Goal: Contribute content: Contribute content

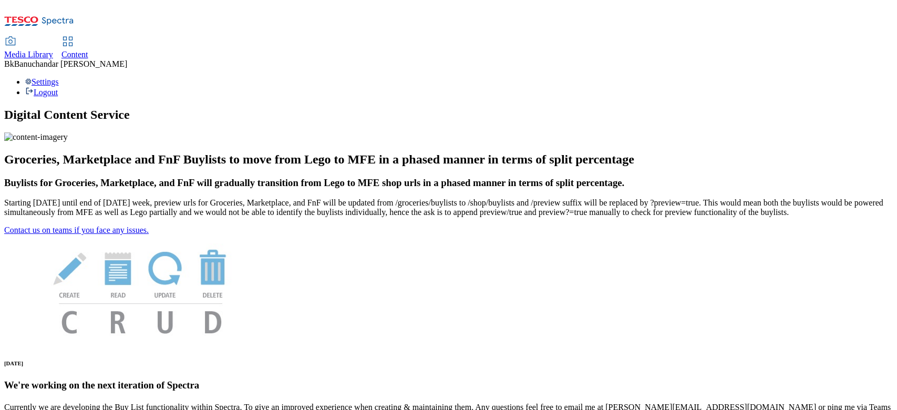
click at [15, 37] on use at bounding box center [10, 41] width 9 height 8
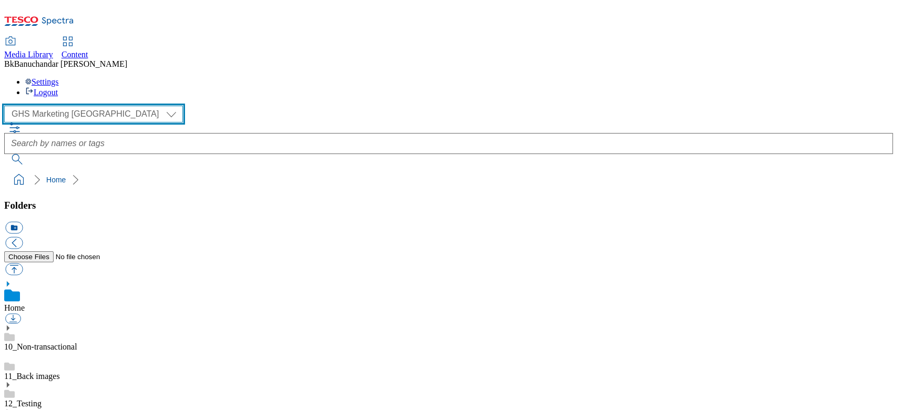
click at [55, 106] on select "GHS Marketing UK iGHS Marketing CE MCA CZ MCA HU MCA SK" at bounding box center [93, 114] width 179 height 17
select select "flare-ighs-ce-mktg"
click at [7, 106] on select "GHS Marketing UK iGHS Marketing CE MCA CZ MCA HU MCA SK" at bounding box center [93, 114] width 179 height 17
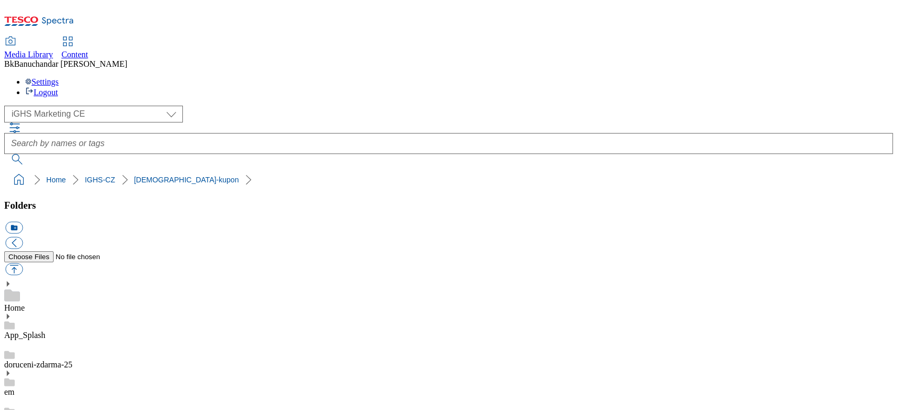
click at [23, 263] on button "button" at bounding box center [13, 269] width 17 height 12
type input "C:\fakepath\Coupon-1_CZ_v4.jpg"
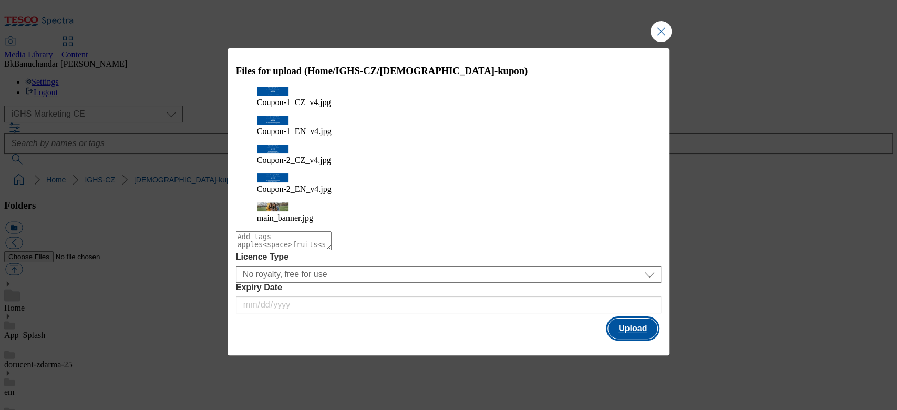
click at [624, 318] on button "Upload" at bounding box center [632, 328] width 49 height 20
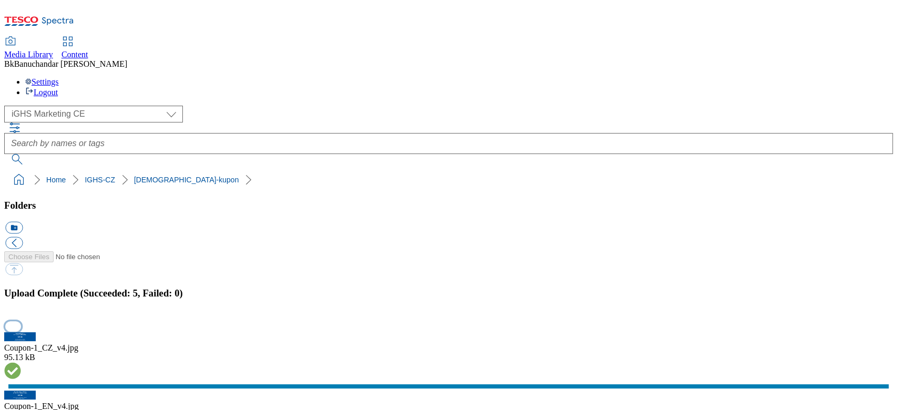
click at [21, 321] on button "button" at bounding box center [13, 326] width 16 height 10
